Goal: Find specific page/section: Find specific page/section

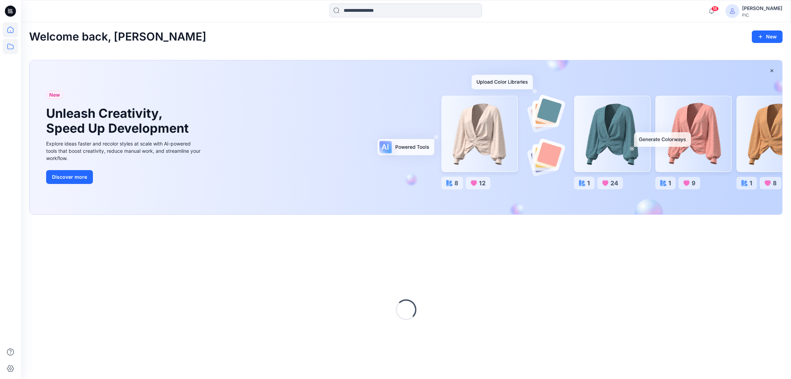
click at [9, 48] on icon at bounding box center [10, 46] width 15 height 15
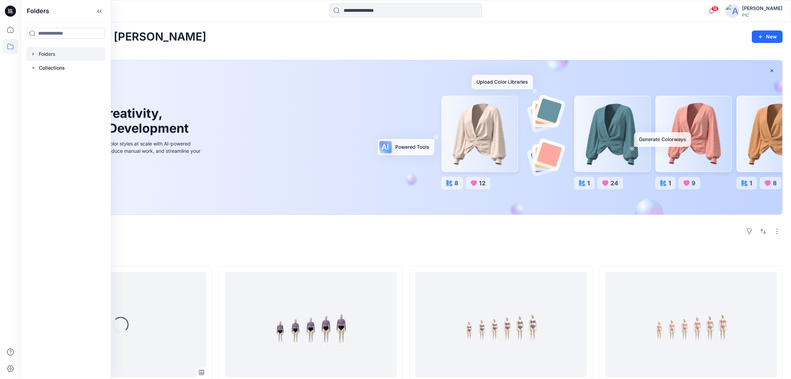
click at [59, 56] on div at bounding box center [65, 54] width 79 height 14
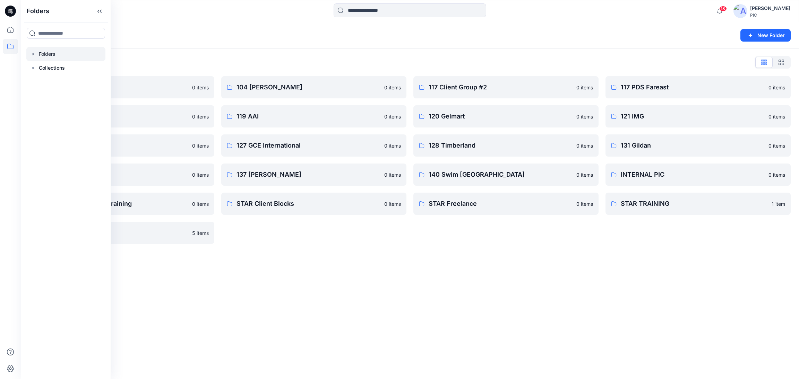
click at [344, 287] on div "Folders New Folder Folders List 103 HIS International 0 items 118 Add Black 0 i…" at bounding box center [410, 200] width 778 height 357
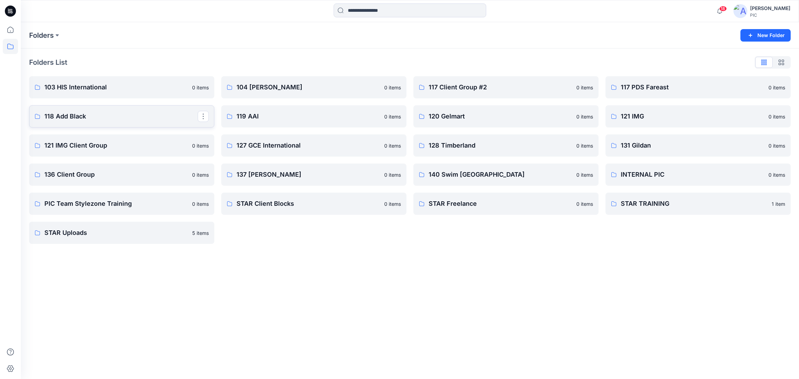
click at [117, 116] on p "118 Add Black" at bounding box center [120, 117] width 153 height 10
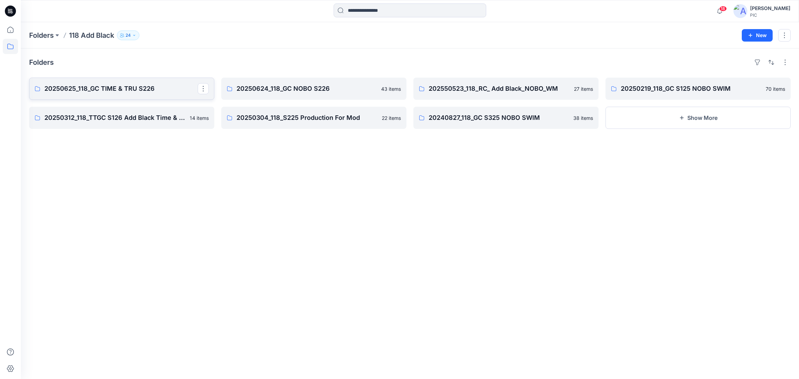
click at [116, 90] on p "20250625_118_GC TIME & TRU S226" at bounding box center [120, 89] width 153 height 10
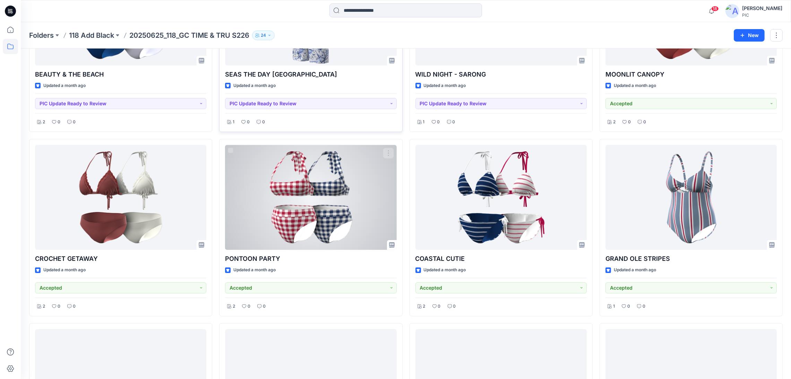
scroll to position [138, 0]
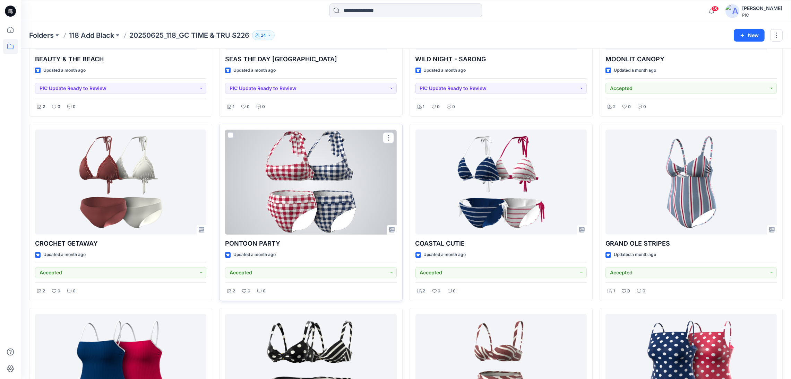
click at [296, 197] on div at bounding box center [310, 182] width 171 height 105
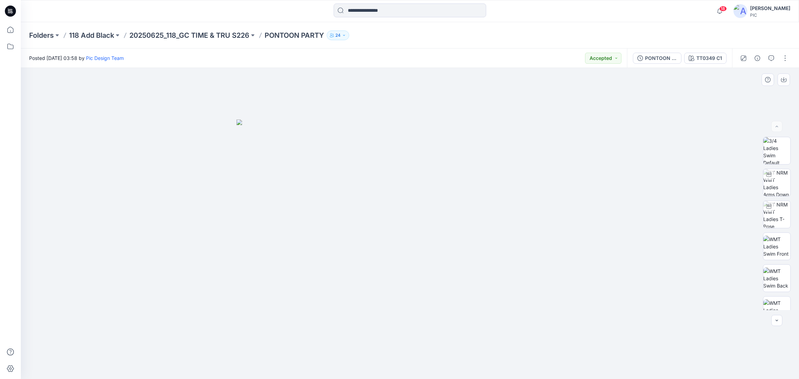
click at [436, 249] on img at bounding box center [409, 250] width 347 height 260
drag, startPoint x: 779, startPoint y: 217, endPoint x: 755, endPoint y: 219, distance: 24.4
click at [779, 216] on img at bounding box center [776, 214] width 27 height 27
